Goal: Register for event/course

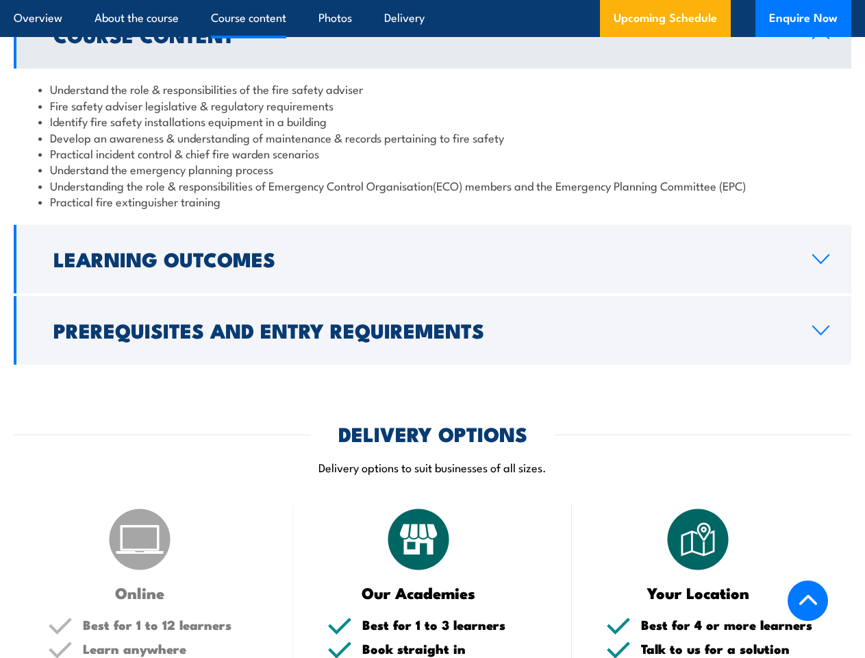
click at [432, 0] on article "Overview About the course Course content Photos Delivery Upcoming Schedule Enqu…" at bounding box center [433, 18] width 838 height 37
click at [432, 259] on h2 "Learning Outcomes" at bounding box center [421, 258] width 737 height 18
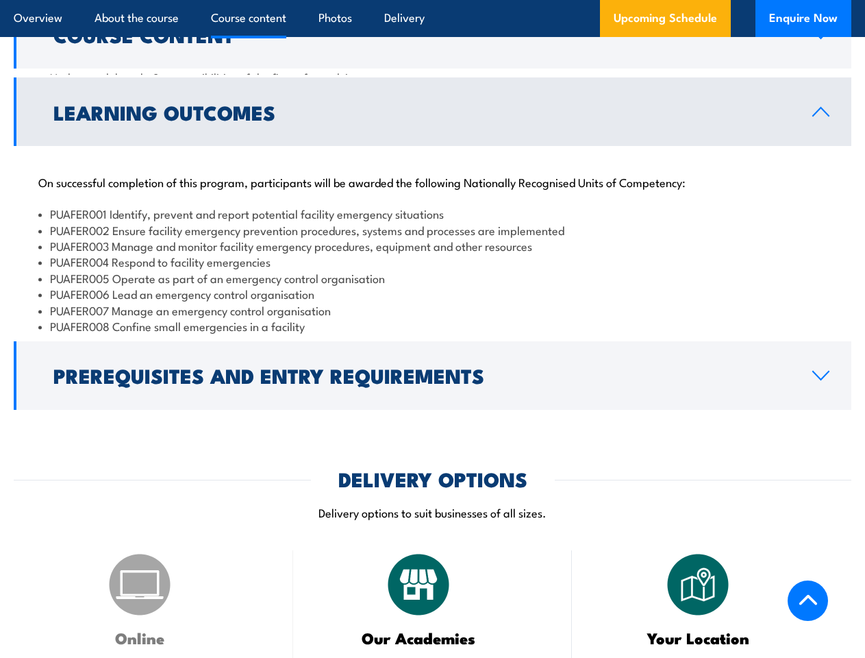
click at [432, 330] on li "PUAFER008 Confine small emergencies in a facility" at bounding box center [432, 326] width 789 height 16
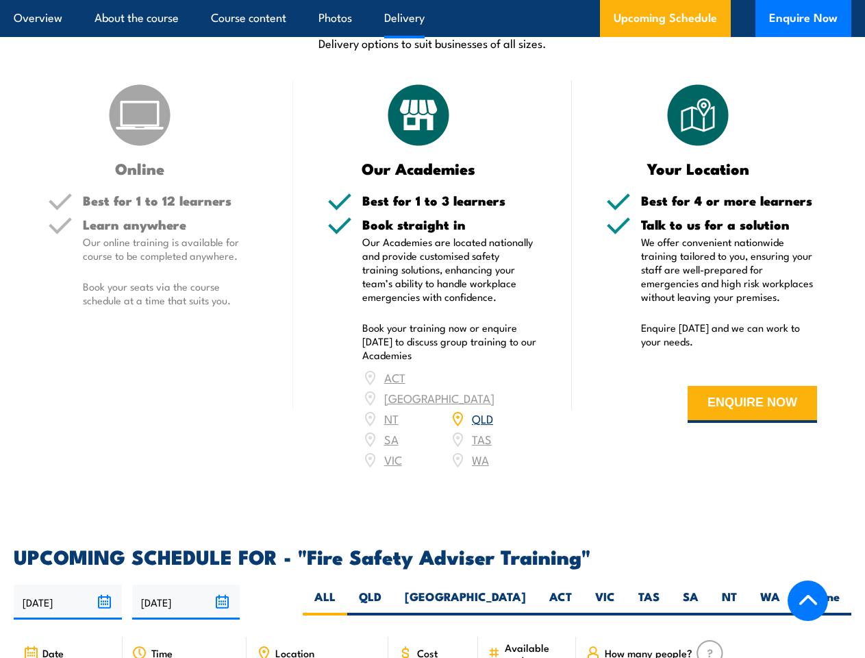
click at [432, 0] on article "Overview About the course Course content Photos Delivery Upcoming Schedule Enqu…" at bounding box center [433, 18] width 838 height 37
click at [68, 585] on input "[DATE]" at bounding box center [68, 602] width 108 height 35
click at [186, 585] on input "[DATE]" at bounding box center [186, 602] width 108 height 35
